Goal: Information Seeking & Learning: Check status

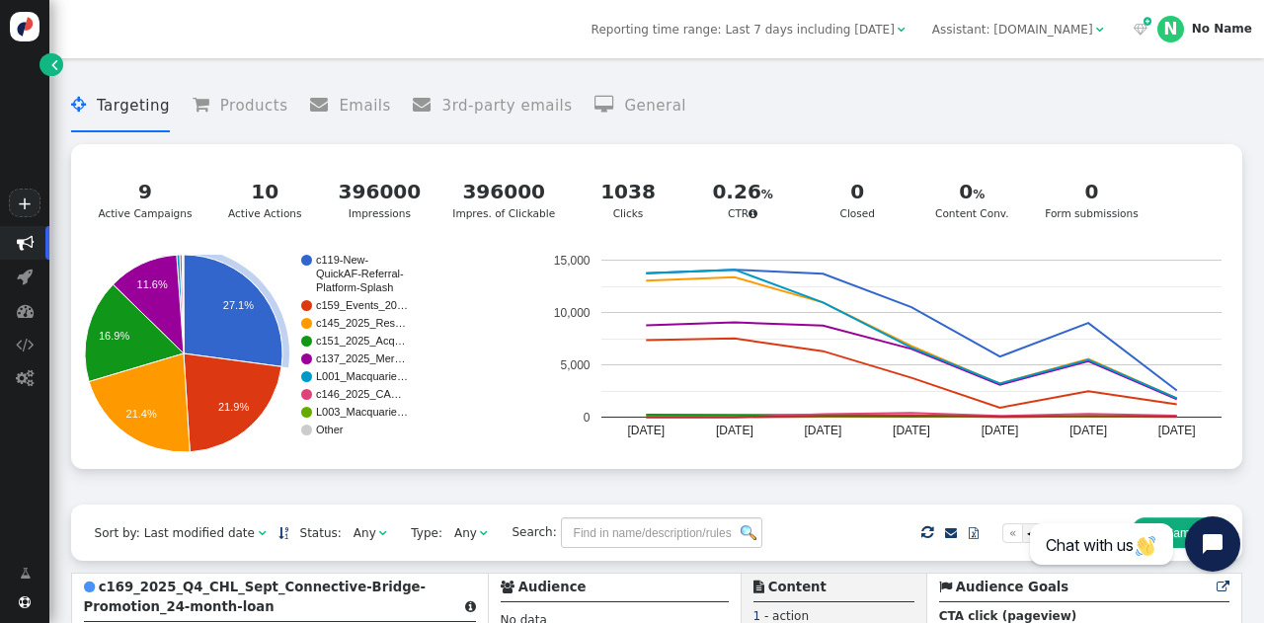
click at [355, 279] on text "QuickAF-Referral-" at bounding box center [360, 274] width 88 height 12
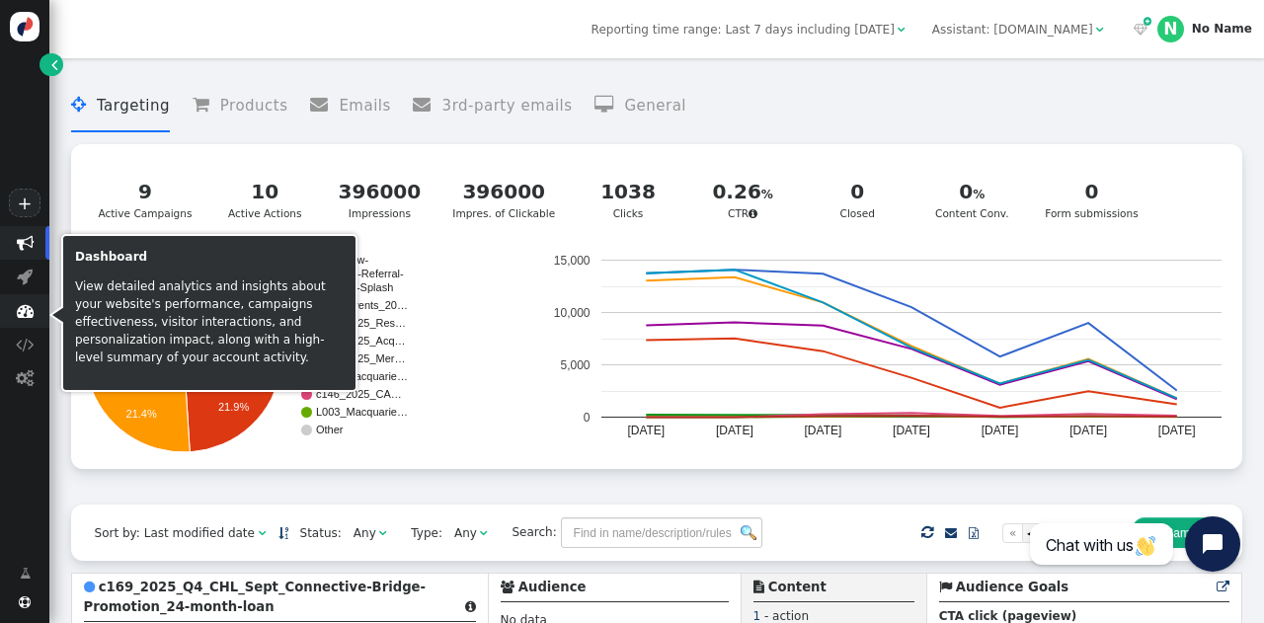
click at [30, 315] on span "" at bounding box center [25, 310] width 17 height 17
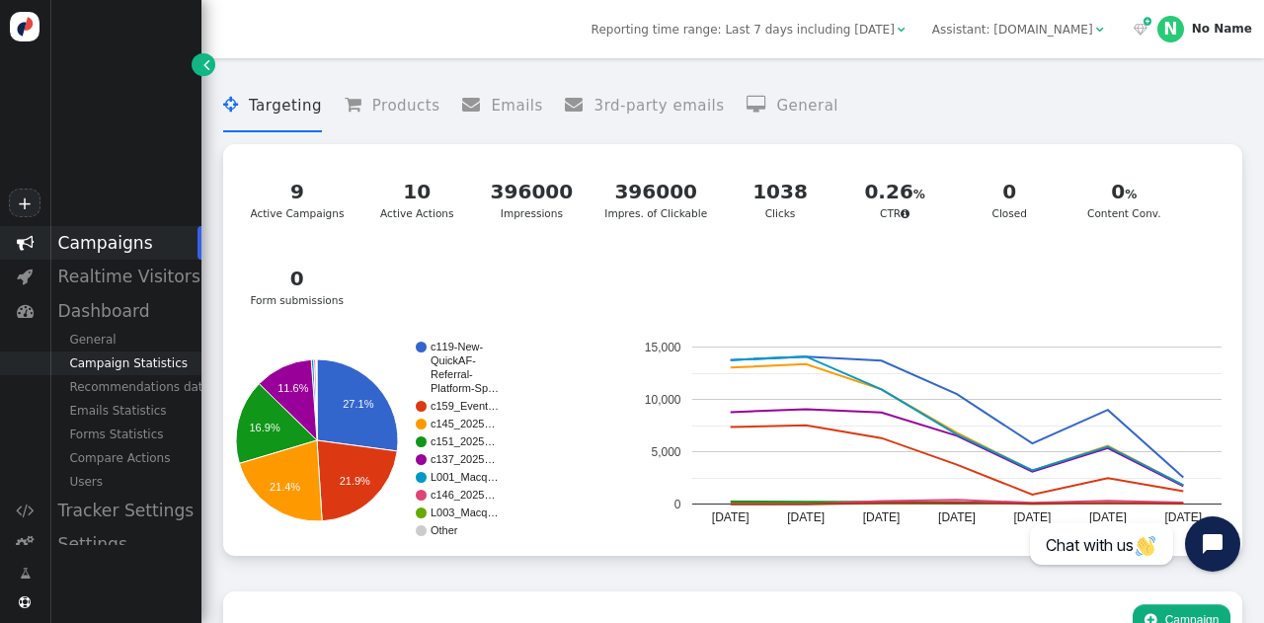
click at [129, 362] on div "Campaign Statistics" at bounding box center [125, 363] width 152 height 24
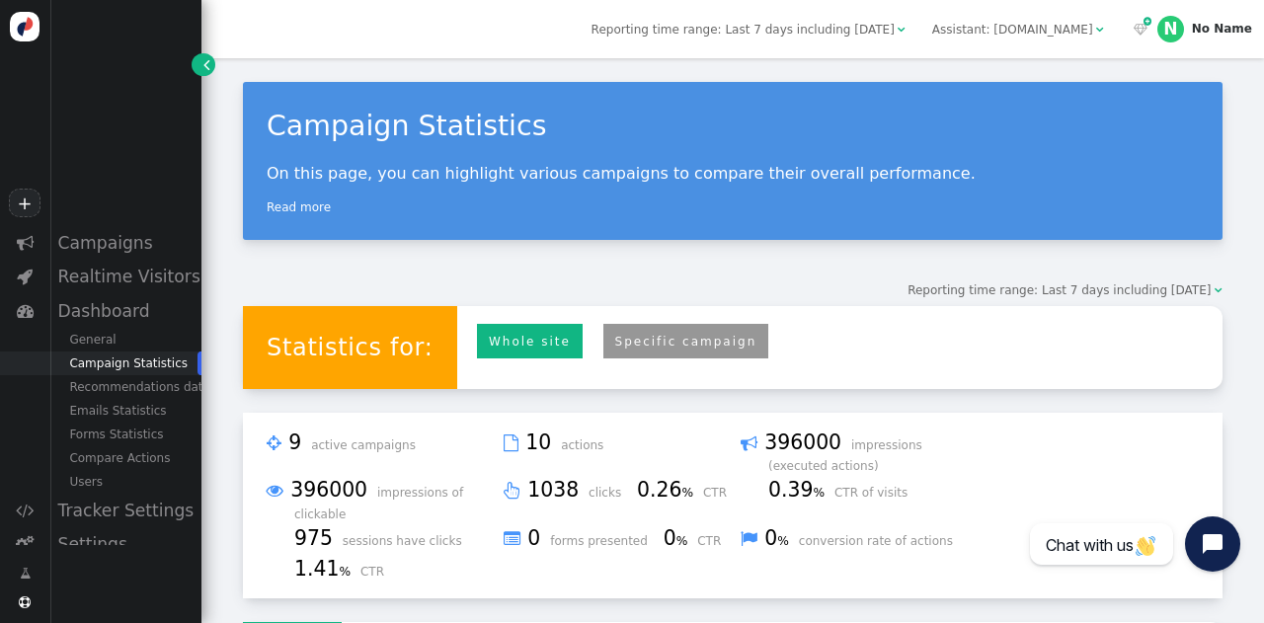
click at [651, 341] on link "Specific campaign" at bounding box center [686, 341] width 166 height 35
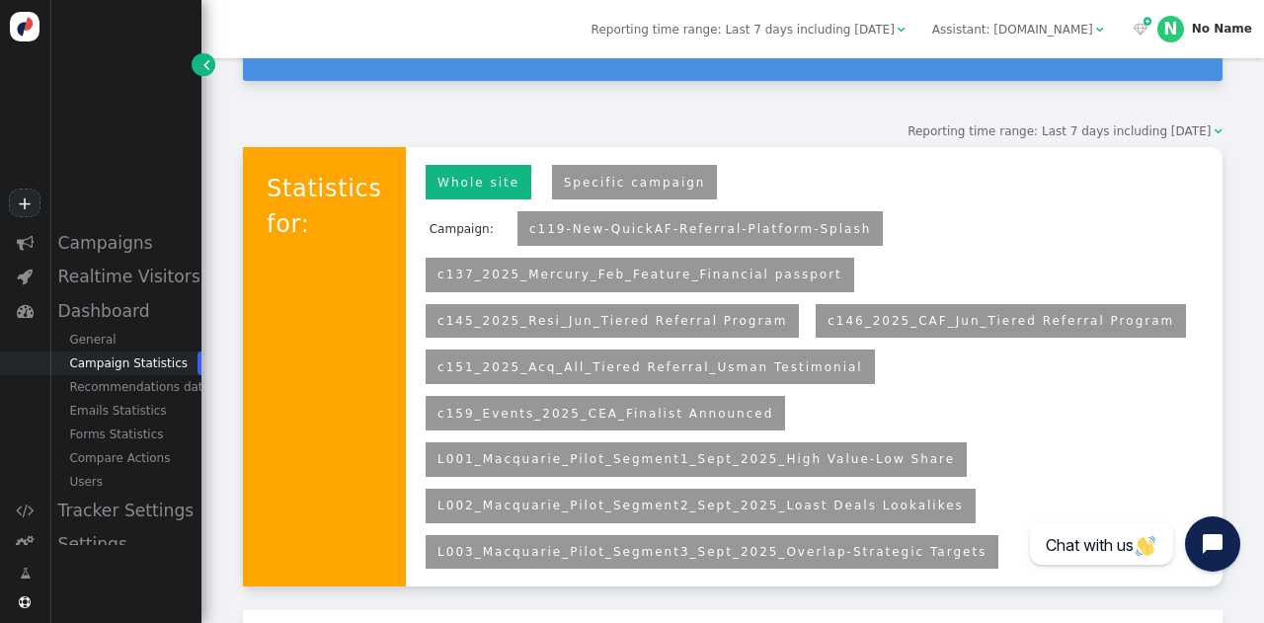
scroll to position [162, 0]
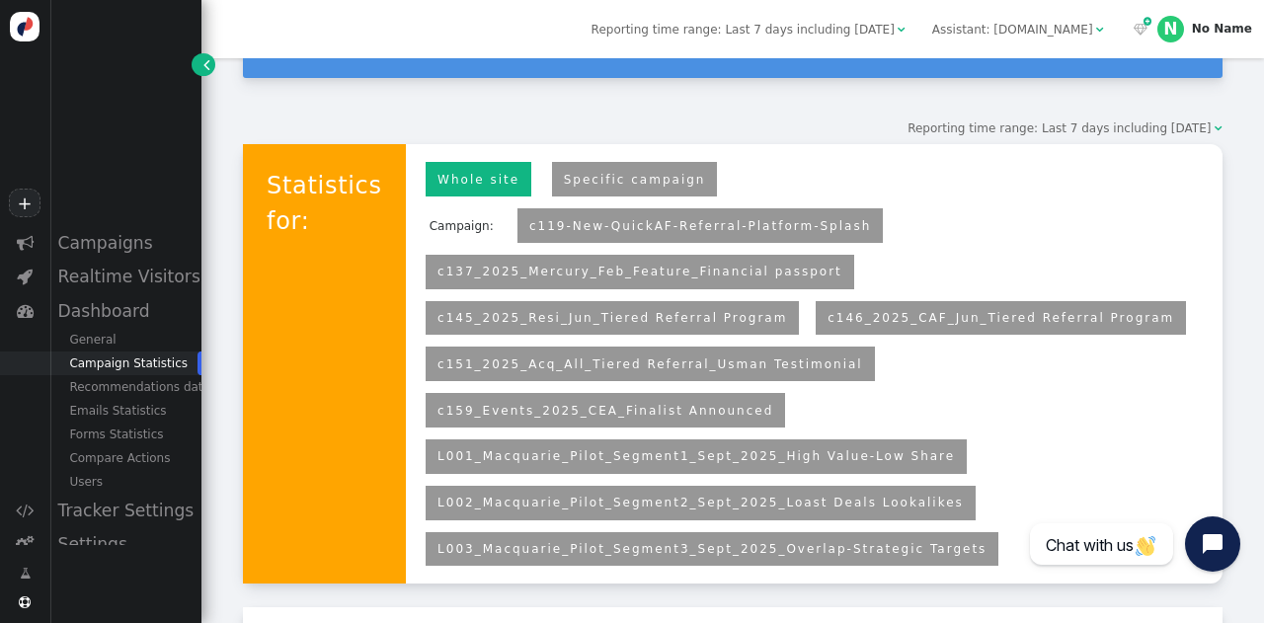
click at [676, 449] on link "L001_Macquarie_Pilot_Segment1_Sept_2025_High Value-Low Share" at bounding box center [695, 456] width 517 height 14
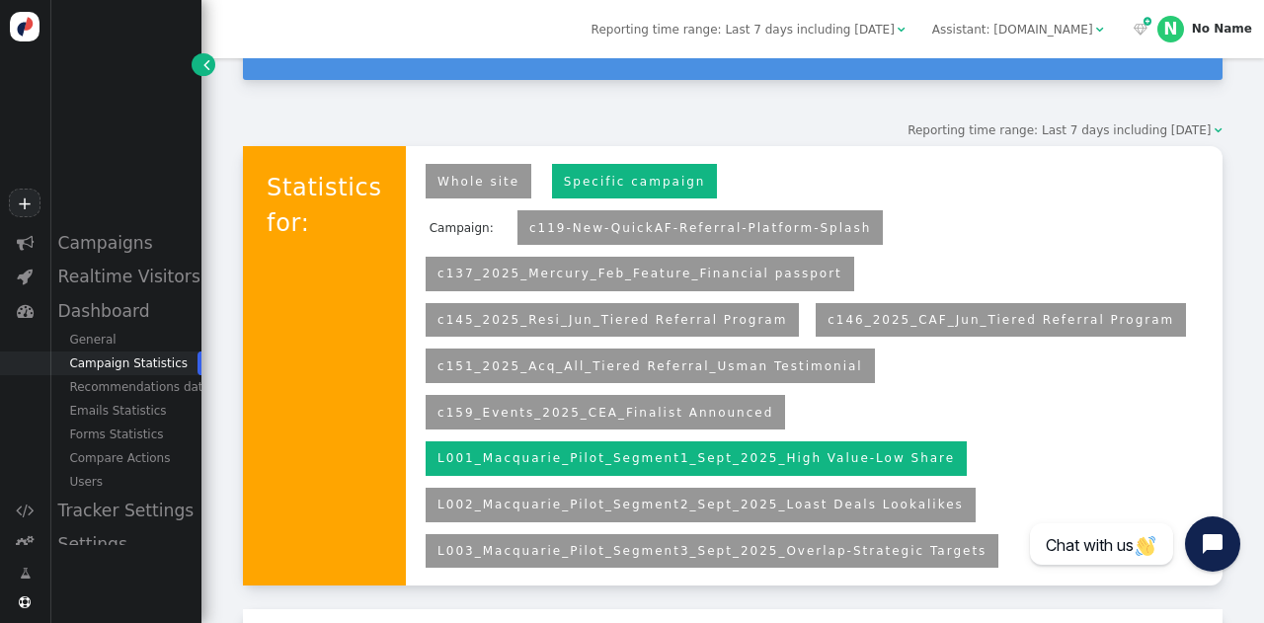
scroll to position [175, 0]
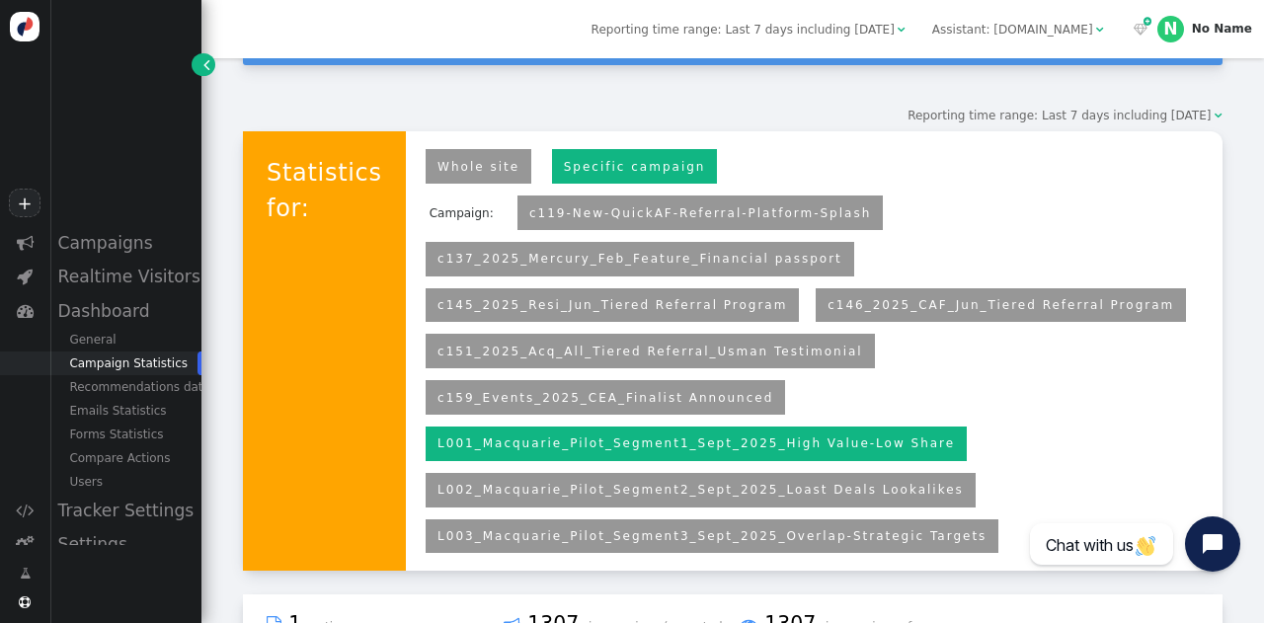
click at [831, 483] on link "L002_Macquarie_Pilot_Segment2_Sept_2025_Loast Deals Lookalikes" at bounding box center [700, 490] width 526 height 14
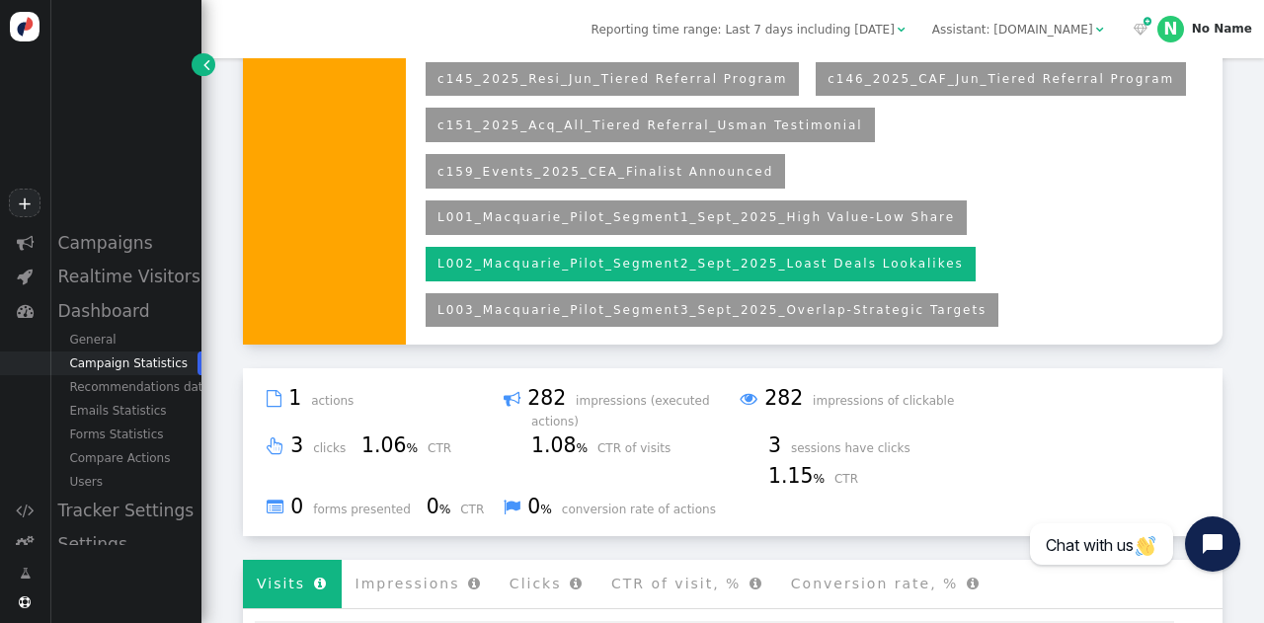
scroll to position [401, 0]
click at [782, 210] on link "L001_Macquarie_Pilot_Segment1_Sept_2025_High Value-Low Share" at bounding box center [695, 217] width 517 height 14
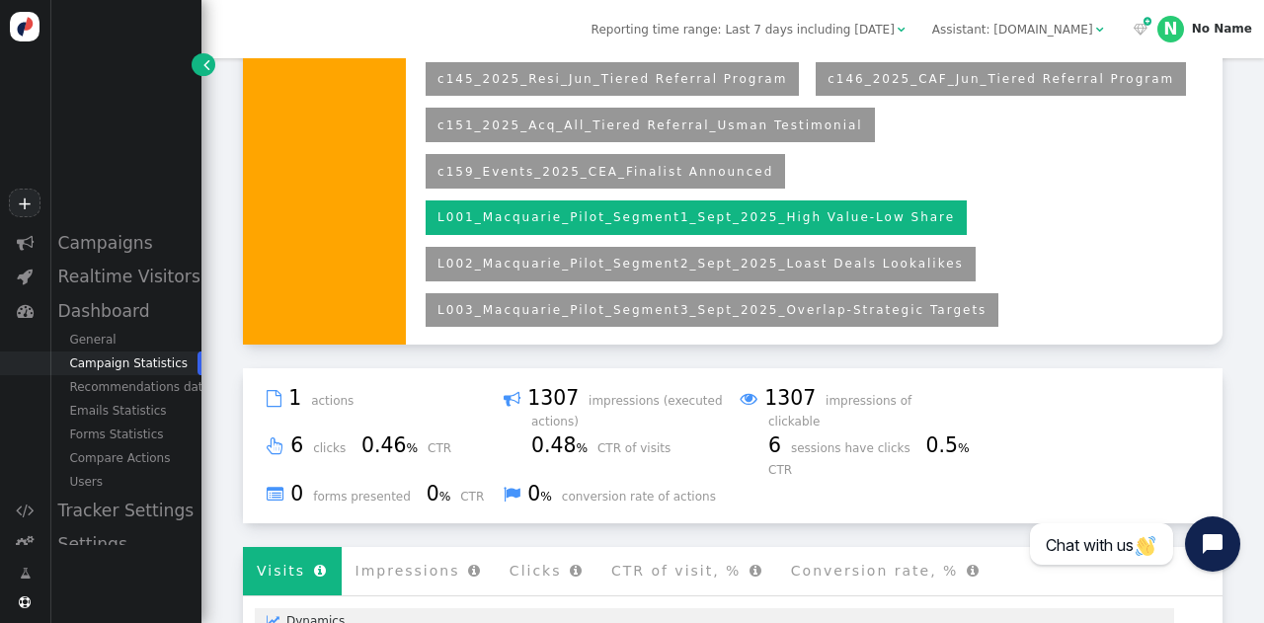
click at [802, 257] on link "L002_Macquarie_Pilot_Segment2_Sept_2025_Loast Deals Lookalikes" at bounding box center [700, 264] width 526 height 14
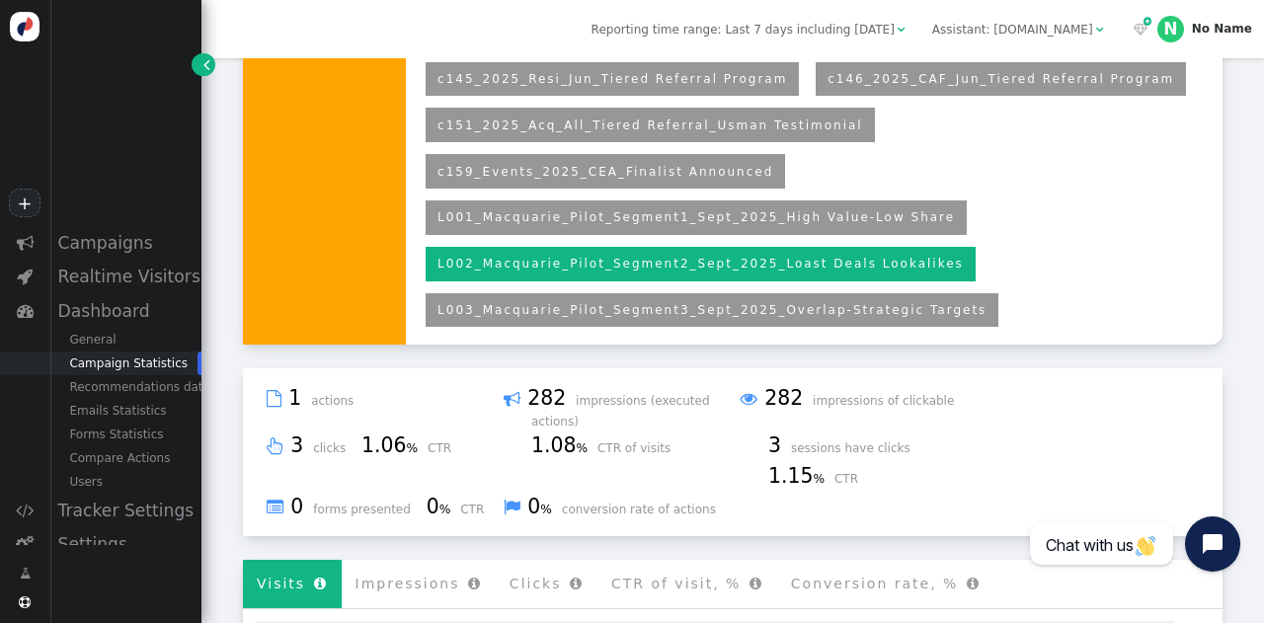
click at [794, 303] on link "L003_Macquarie_Pilot_Segment3_Sept_2025_Overlap-Strategic Targets" at bounding box center [711, 310] width 549 height 14
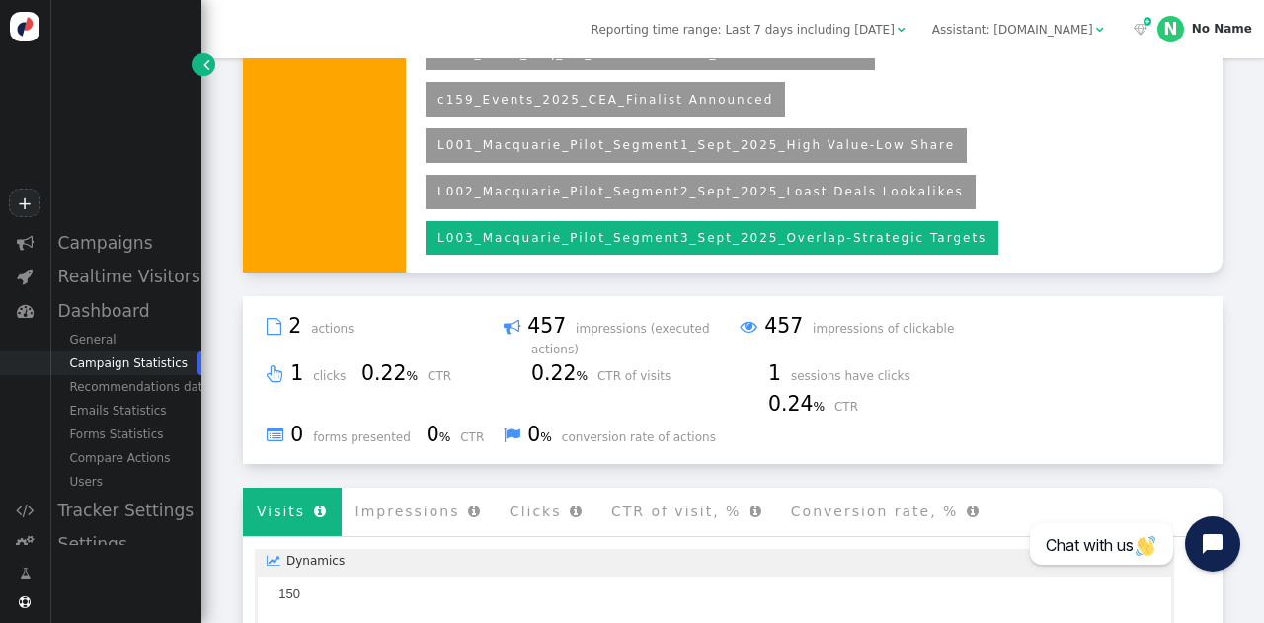
scroll to position [475, 0]
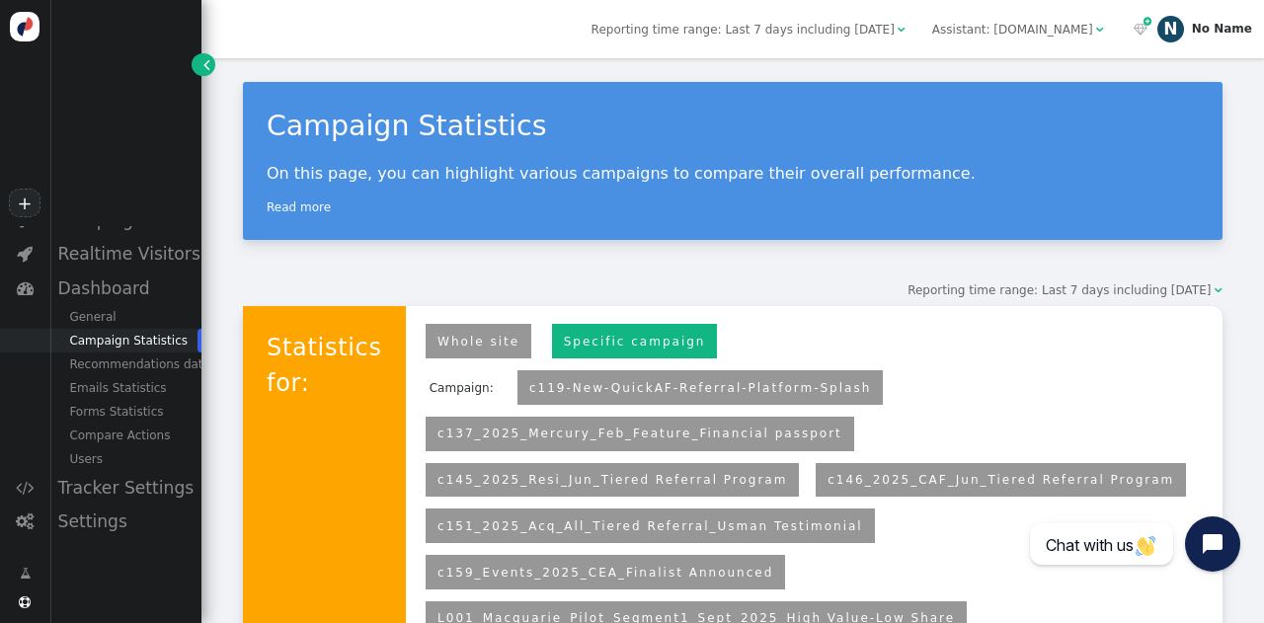
click at [1181, 41] on div "N" at bounding box center [1170, 29] width 27 height 27
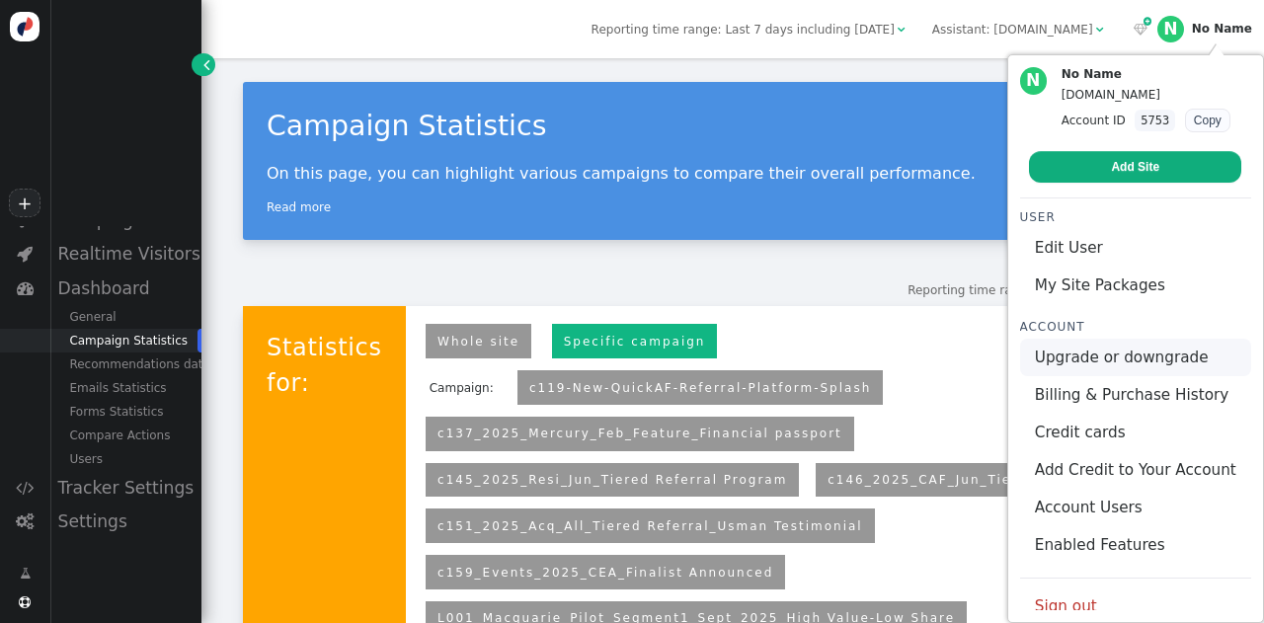
scroll to position [13, 0]
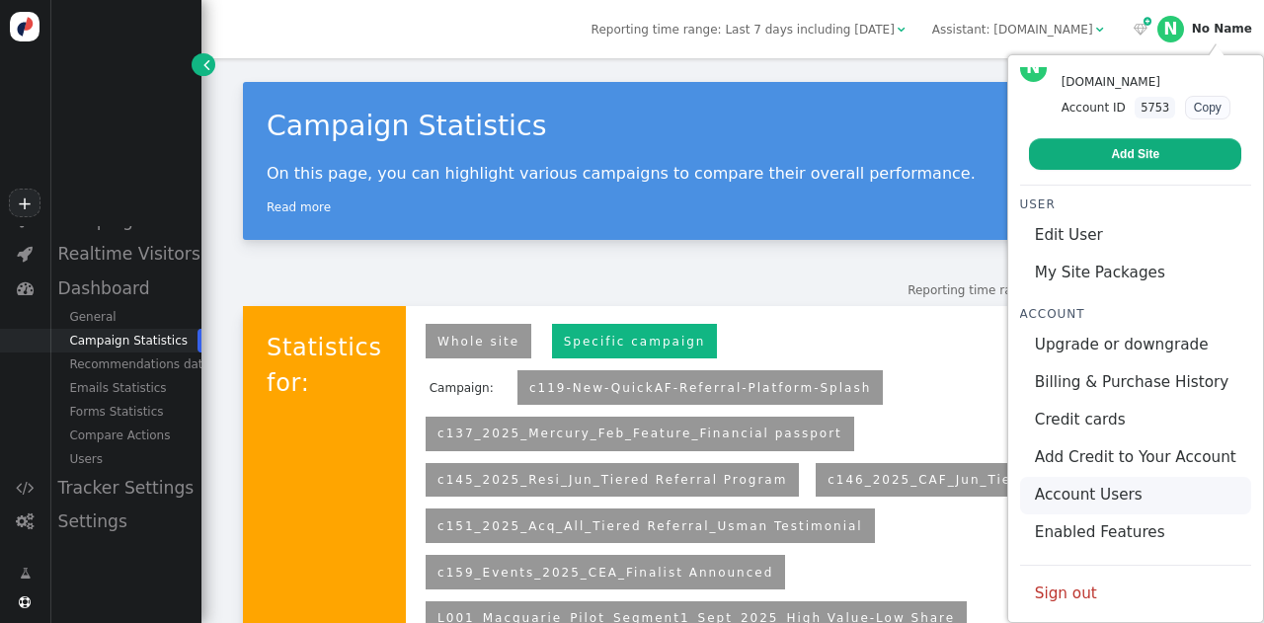
click at [1101, 492] on link "Account Users" at bounding box center [1135, 496] width 231 height 38
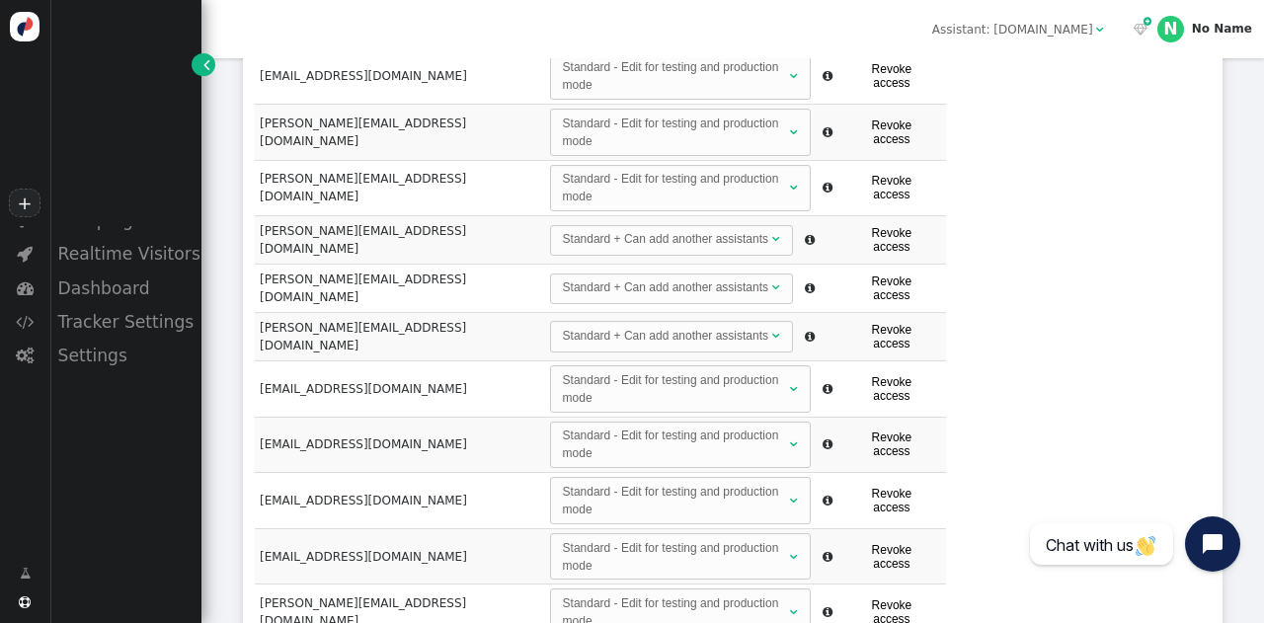
scroll to position [699, 0]
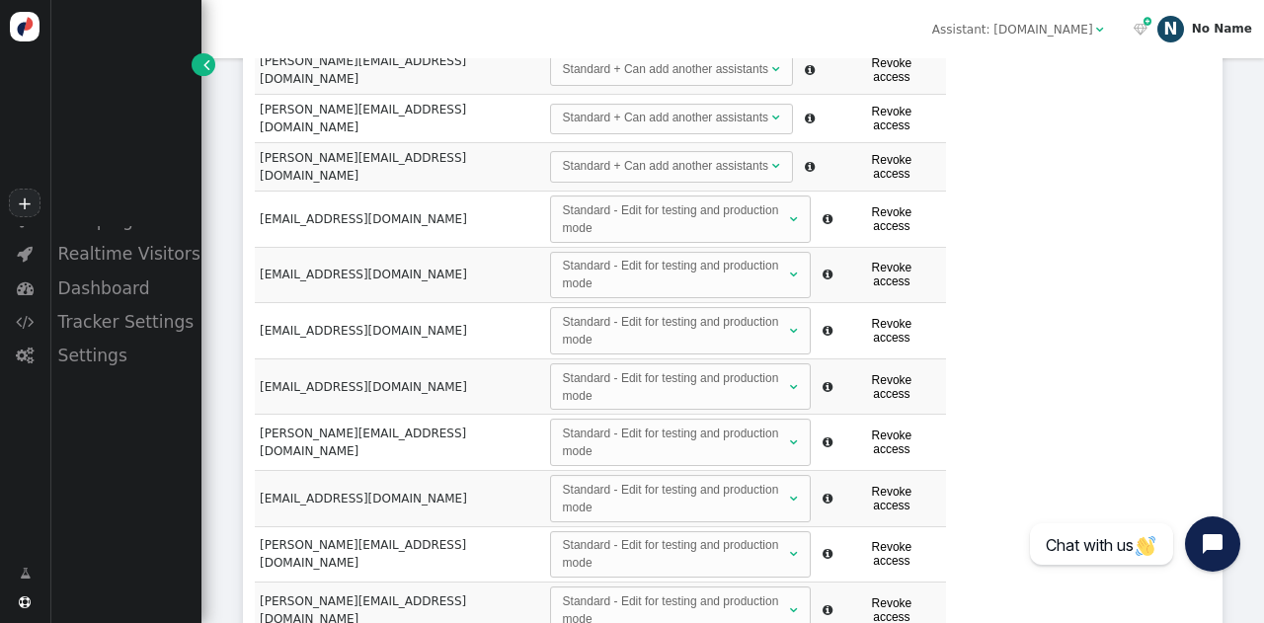
click at [1204, 36] on div "No Name" at bounding box center [1221, 29] width 60 height 14
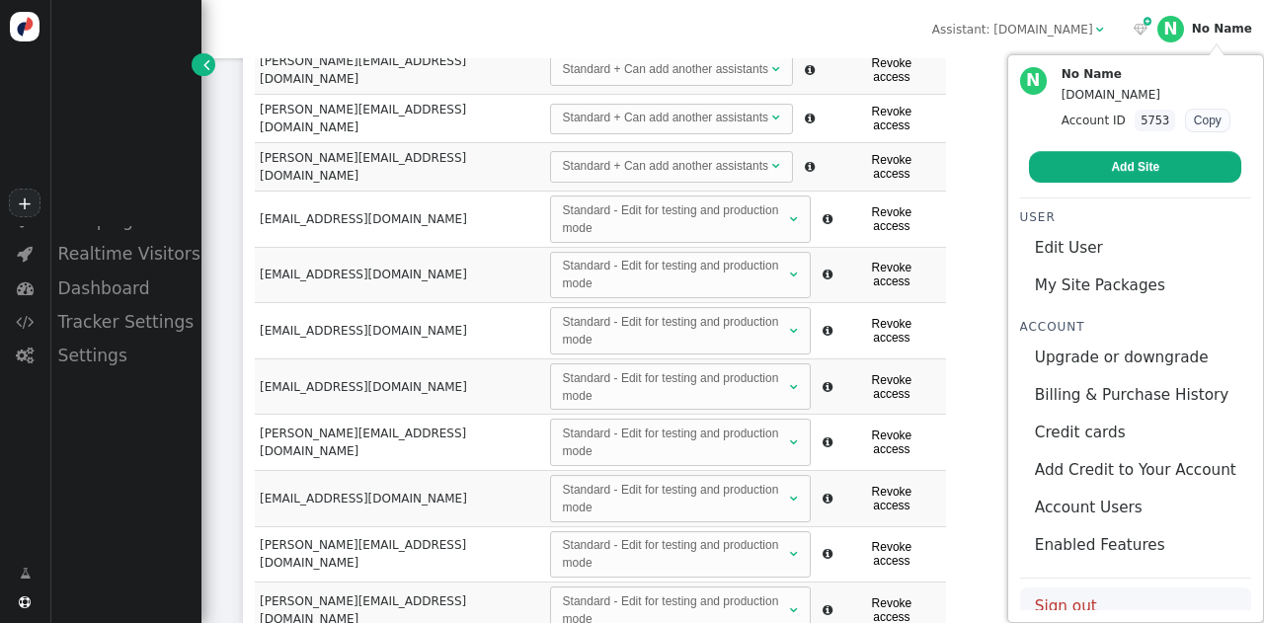
click at [1048, 595] on link "Sign out" at bounding box center [1135, 606] width 231 height 38
